Goal: Task Accomplishment & Management: Manage account settings

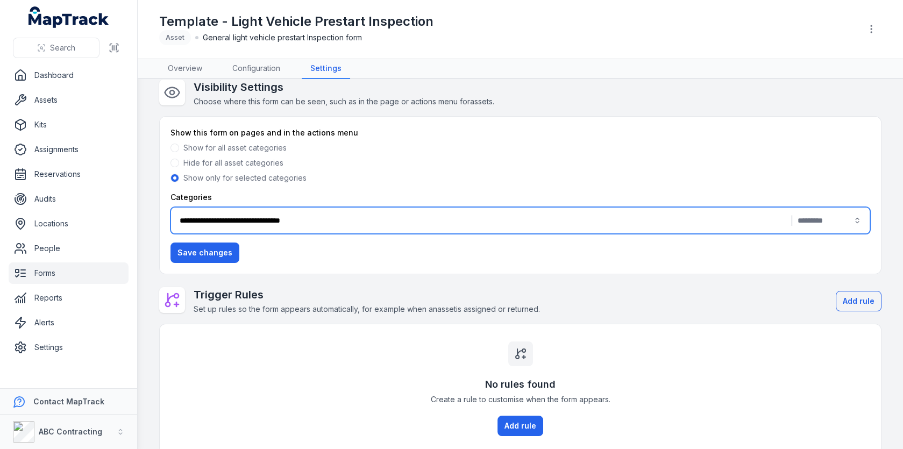
scroll to position [152, 0]
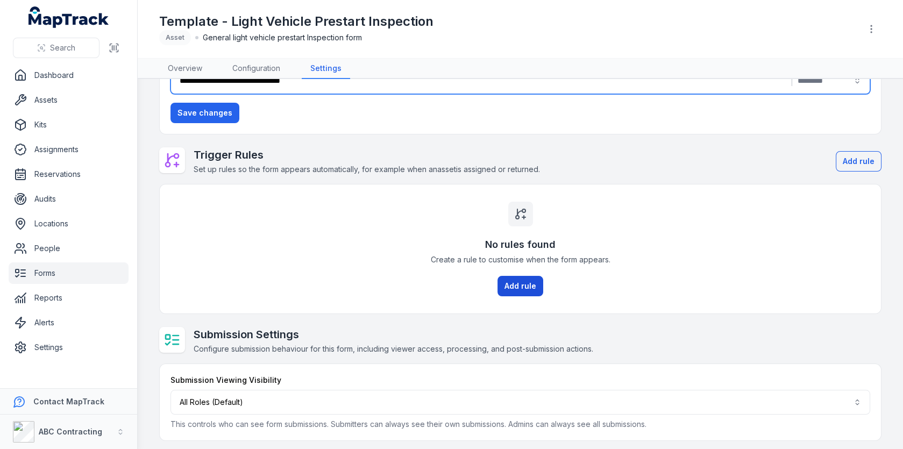
click at [525, 284] on button "Add rule" at bounding box center [520, 286] width 46 height 20
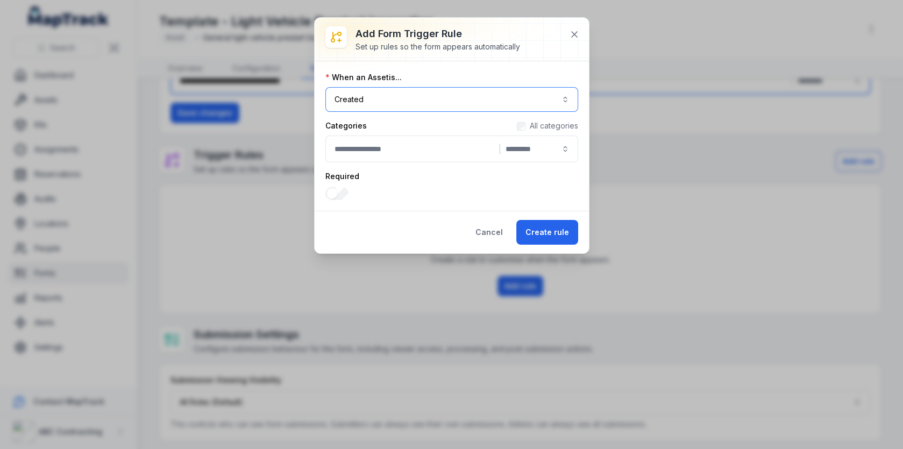
click at [537, 100] on button "Created ******" at bounding box center [451, 99] width 253 height 25
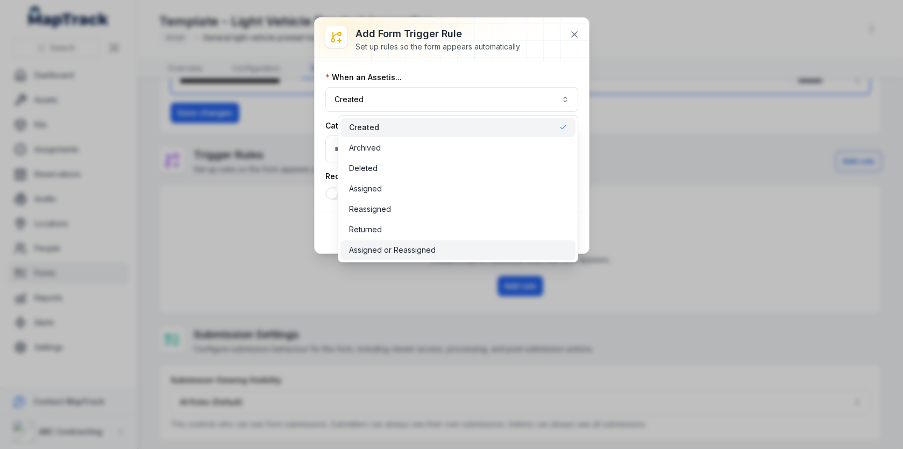
click at [447, 255] on div "Assigned or Reassigned" at bounding box center [457, 249] width 235 height 19
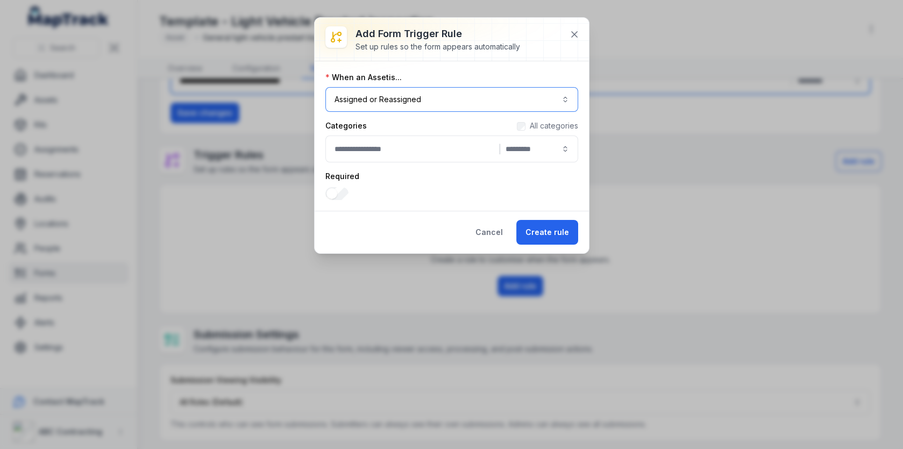
click at [511, 106] on button "Assigned or Reassigned ********" at bounding box center [451, 99] width 253 height 25
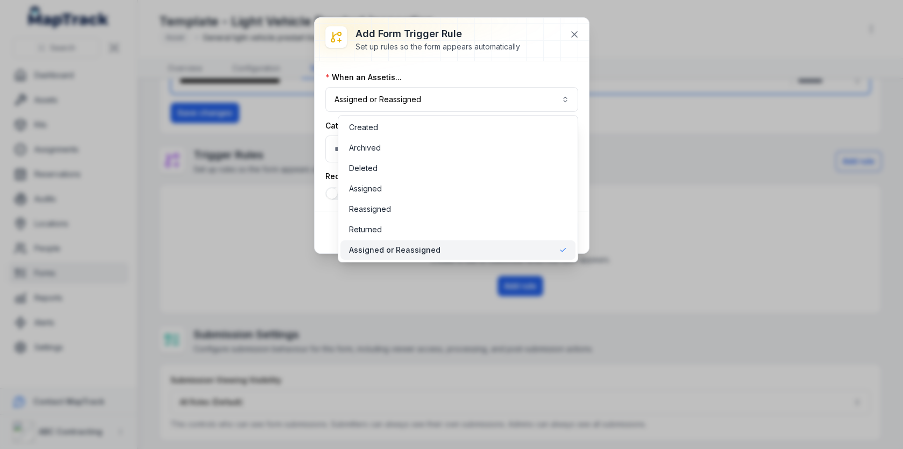
click at [576, 34] on div "Add form trigger rule Set up rules so the form appears automatically When an As…" at bounding box center [452, 135] width 274 height 235
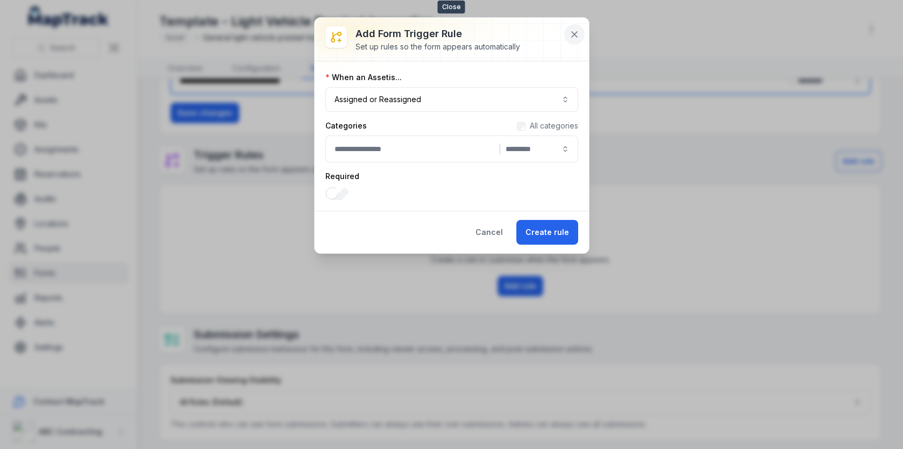
click at [579, 30] on icon at bounding box center [574, 34] width 11 height 11
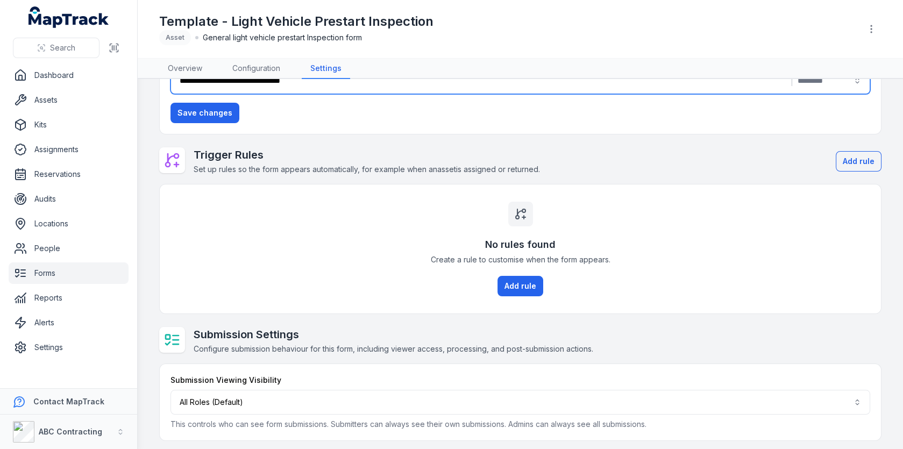
click at [281, 382] on div "Submission Viewing Visibility All Roles (Default) This controls who can see for…" at bounding box center [519, 402] width 699 height 55
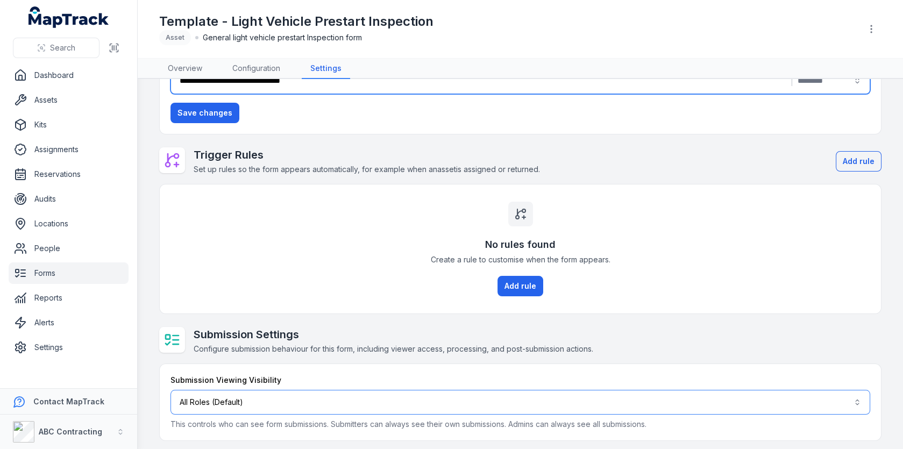
click at [281, 394] on button "All Roles (Default)" at bounding box center [519, 402] width 699 height 25
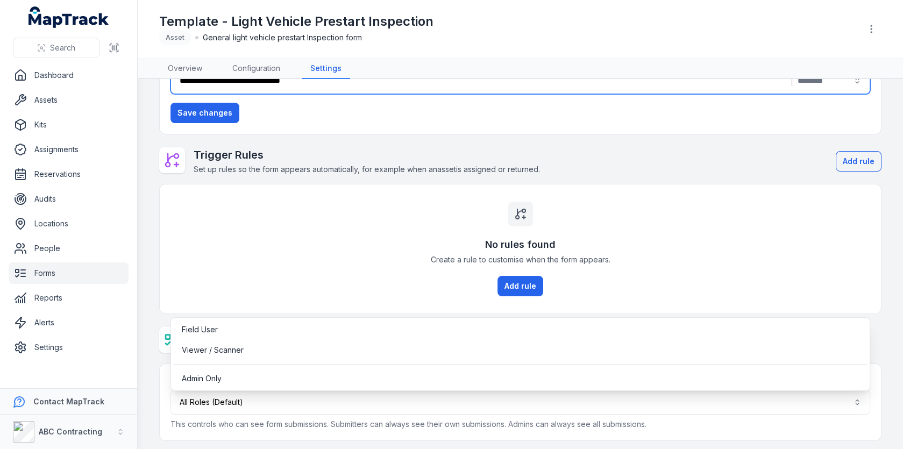
click at [48, 340] on div "**********" at bounding box center [451, 224] width 903 height 449
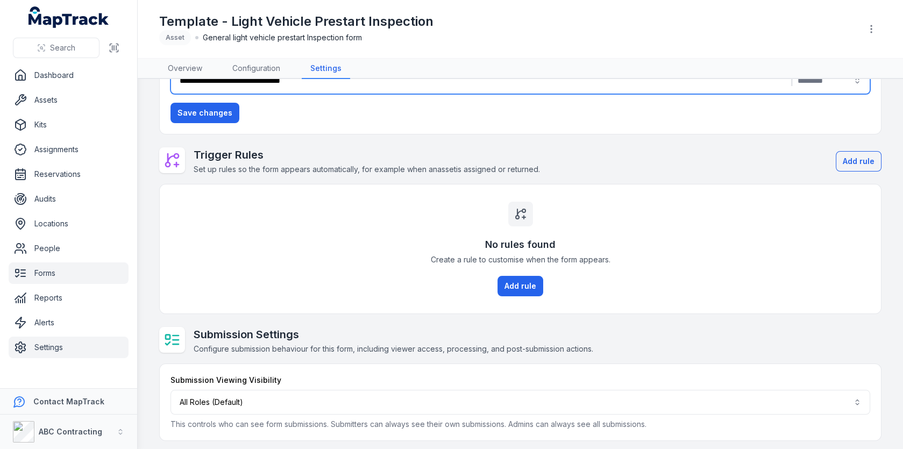
click at [47, 351] on link "Settings" at bounding box center [69, 348] width 120 height 22
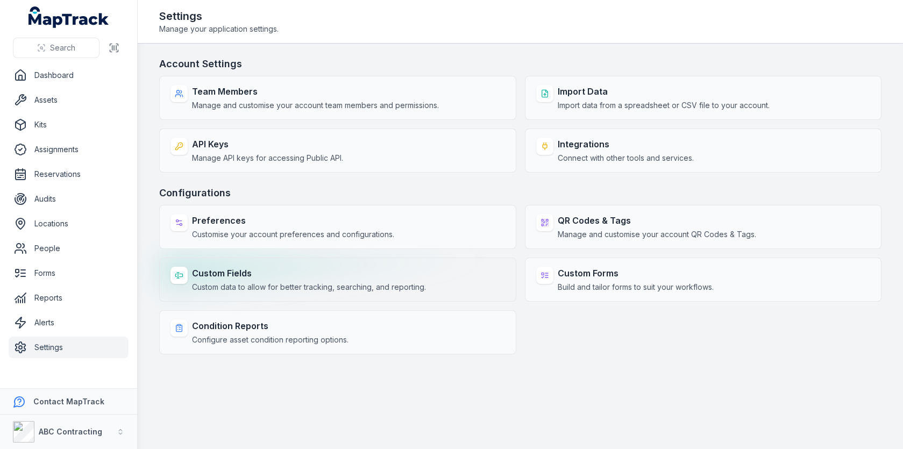
click at [277, 278] on div "Custom Fields Custom data to allow for better tracking, searching, and reportin…" at bounding box center [309, 280] width 234 height 26
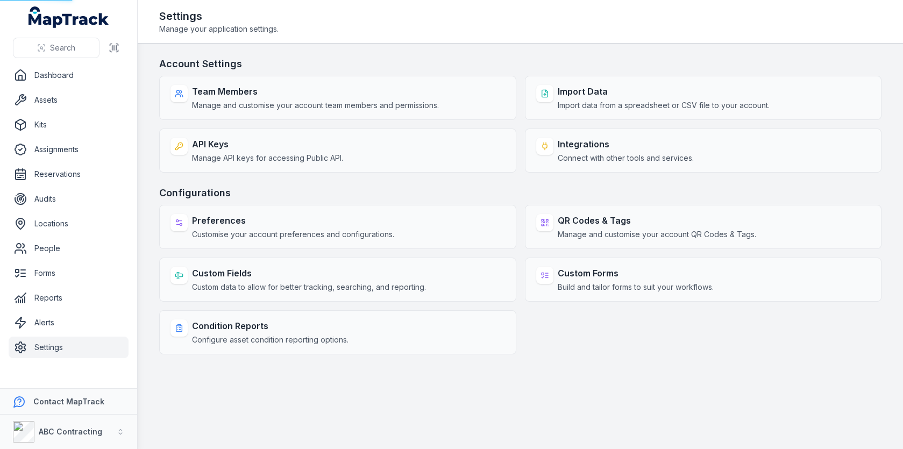
click at [398, 185] on h3 "Configurations" at bounding box center [520, 192] width 722 height 15
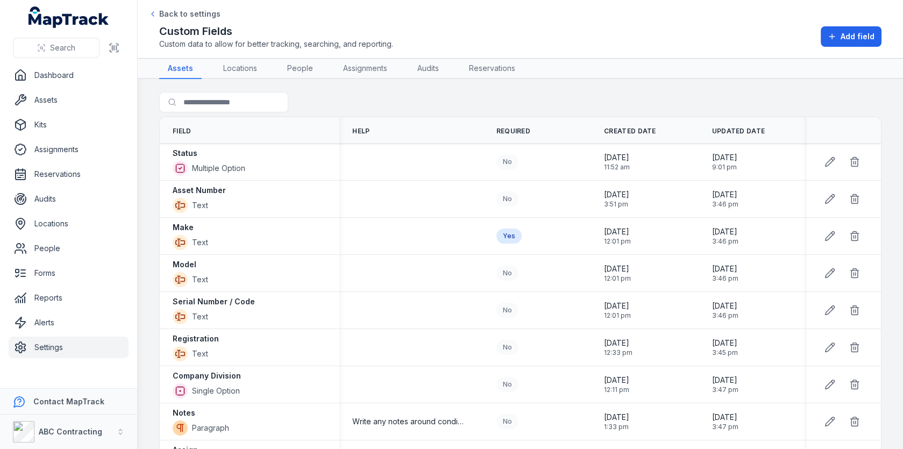
scroll to position [367, 0]
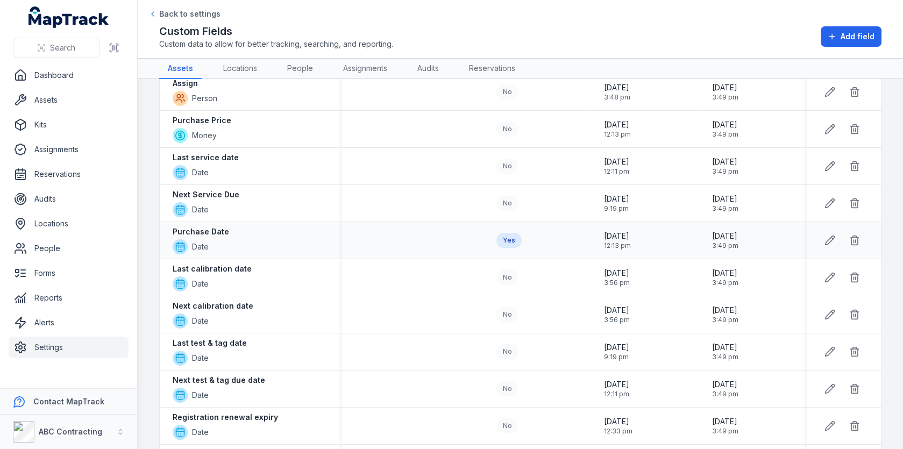
click at [409, 245] on td at bounding box center [411, 240] width 144 height 37
click at [416, 318] on td at bounding box center [411, 314] width 144 height 37
click at [233, 301] on strong "Next calibration date" at bounding box center [213, 306] width 81 height 11
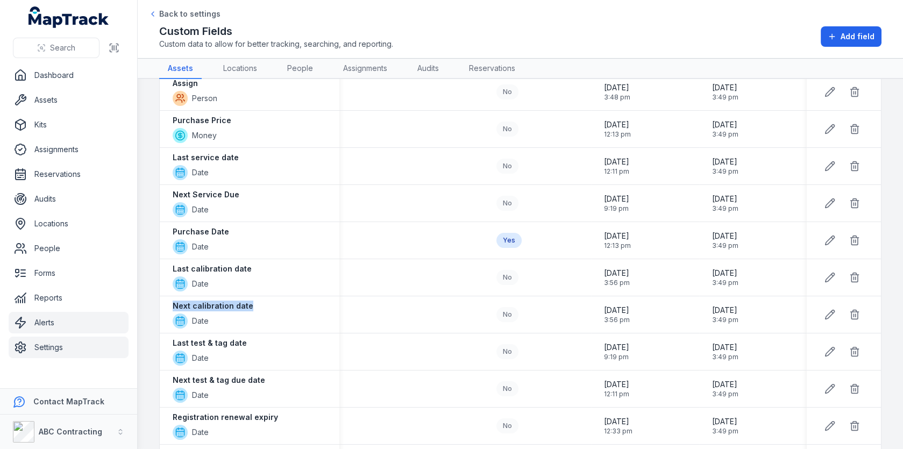
click at [51, 325] on link "Alerts" at bounding box center [69, 323] width 120 height 22
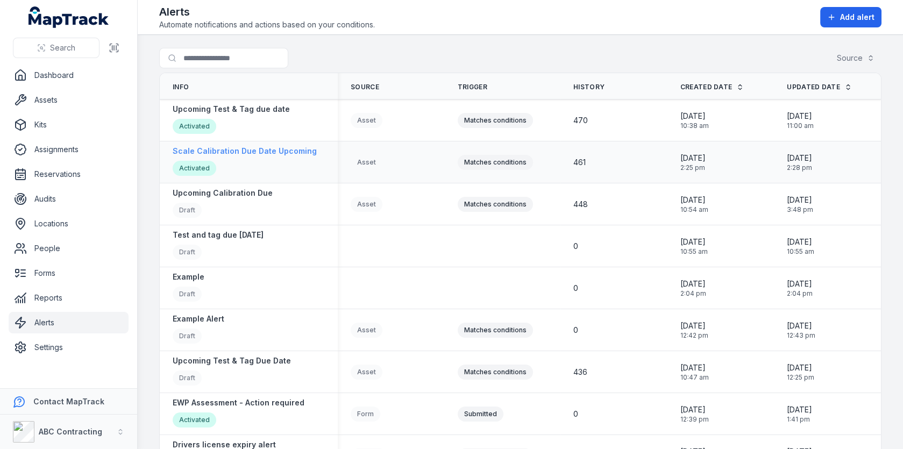
click at [287, 148] on strong "Scale Calibration Due Date Upcoming" at bounding box center [245, 151] width 144 height 11
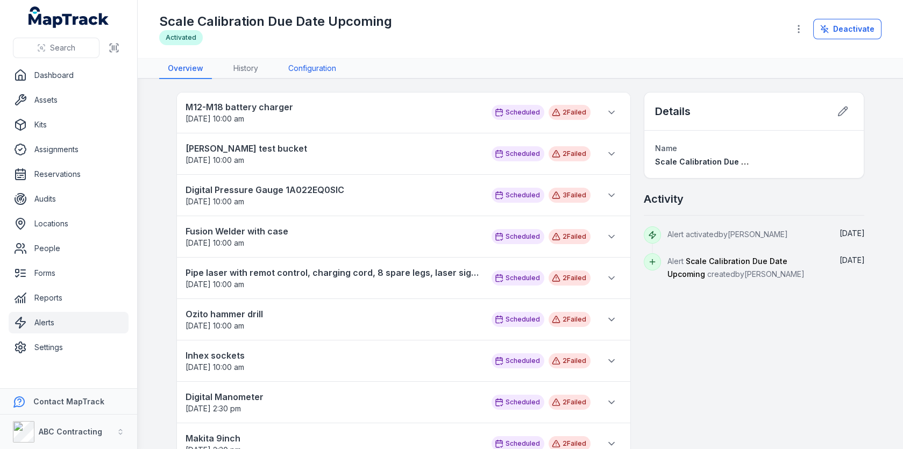
click at [326, 65] on link "Configuration" at bounding box center [312, 69] width 65 height 20
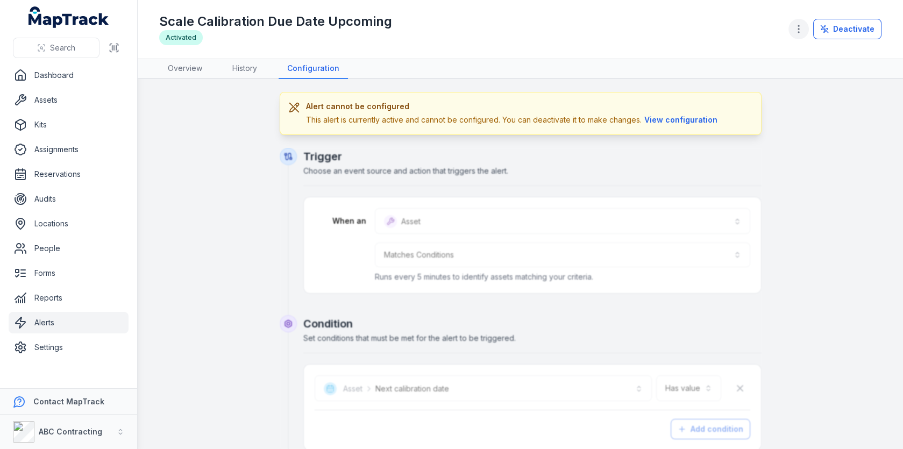
click at [799, 28] on circle "button" at bounding box center [798, 28] width 1 height 1
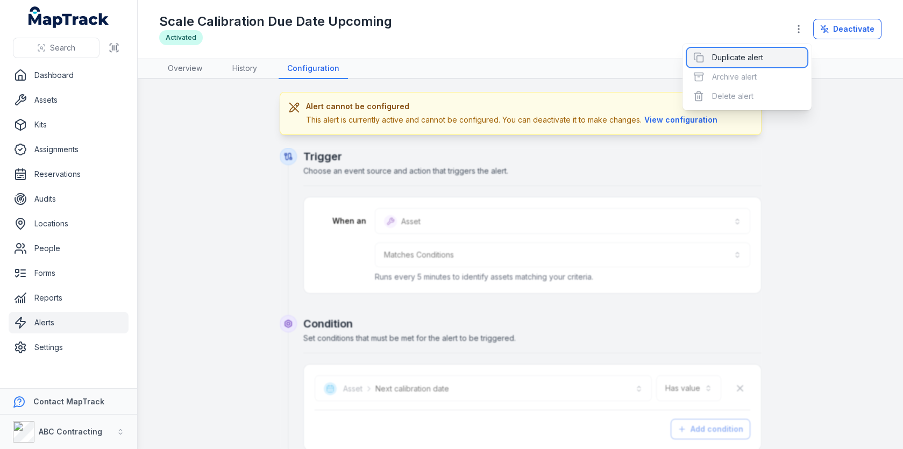
click at [769, 59] on div "Duplicate alert" at bounding box center [747, 57] width 120 height 19
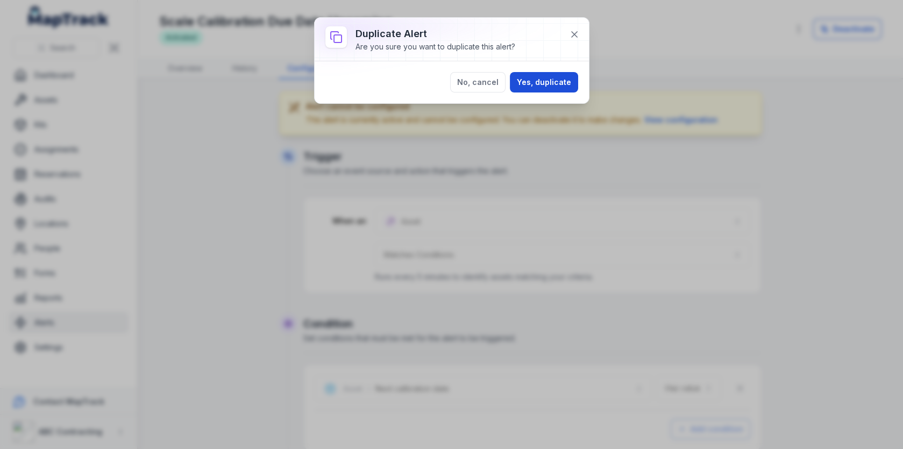
click at [569, 80] on button "Yes, duplicate" at bounding box center [544, 82] width 68 height 20
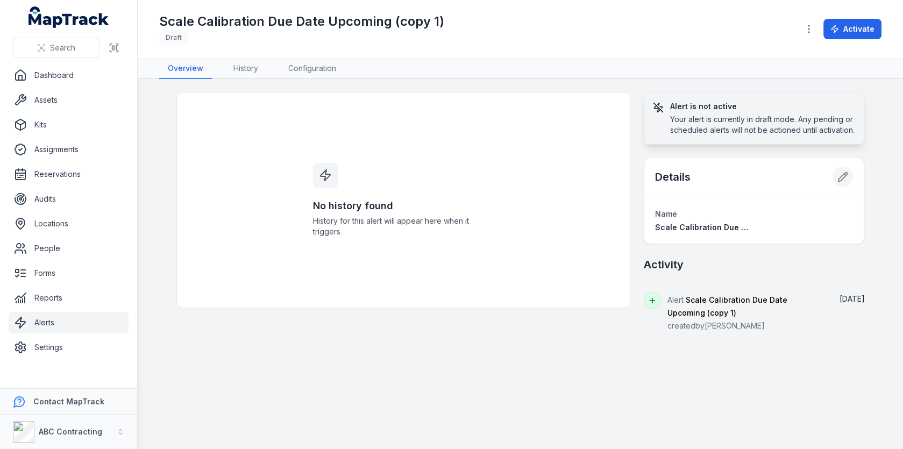
click at [839, 182] on icon at bounding box center [842, 177] width 9 height 9
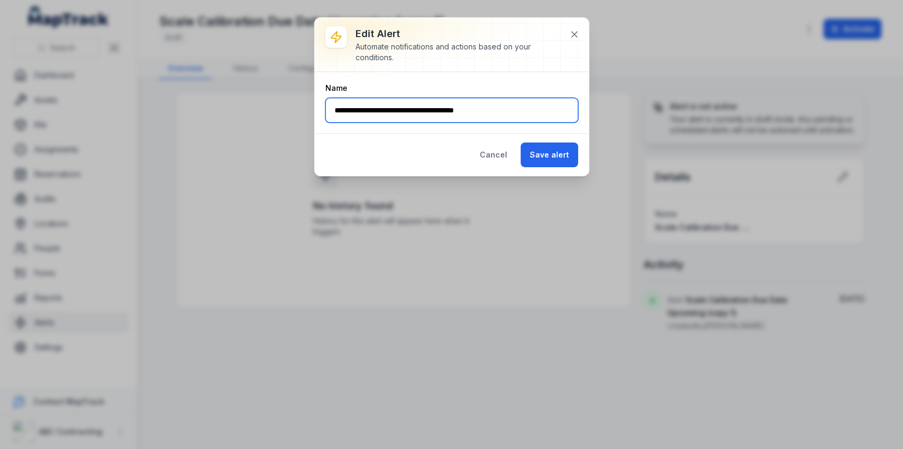
drag, startPoint x: 396, startPoint y: 110, endPoint x: 527, endPoint y: 110, distance: 131.2
click at [527, 110] on input "**********" at bounding box center [451, 110] width 253 height 25
type input "**********"
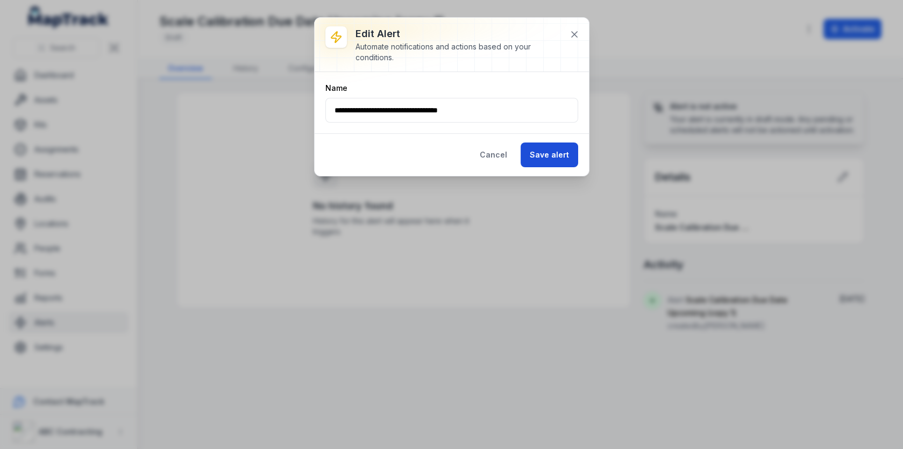
click at [562, 156] on button "Save alert" at bounding box center [549, 154] width 58 height 25
